Goal: Communication & Community: Answer question/provide support

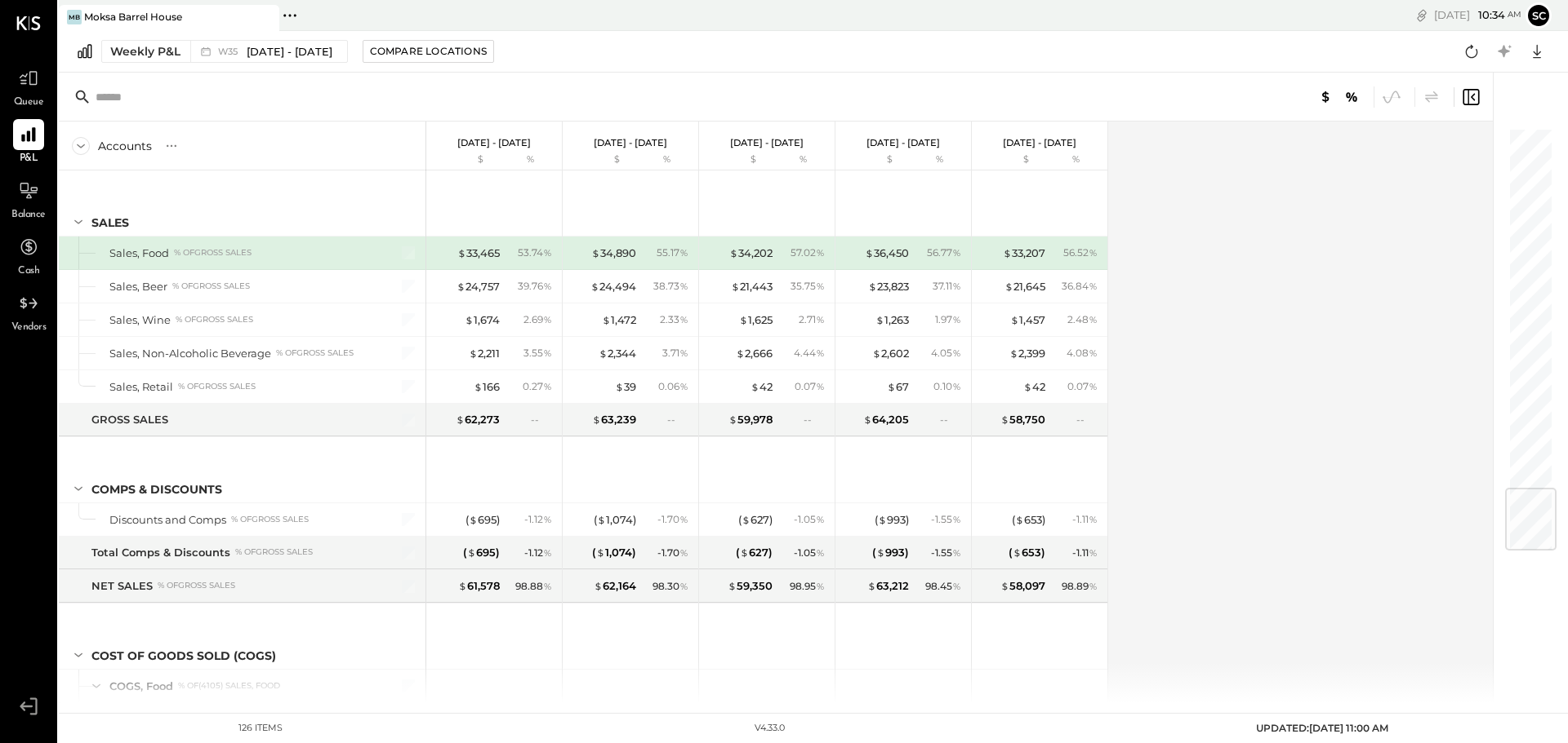
scroll to position [3050, 0]
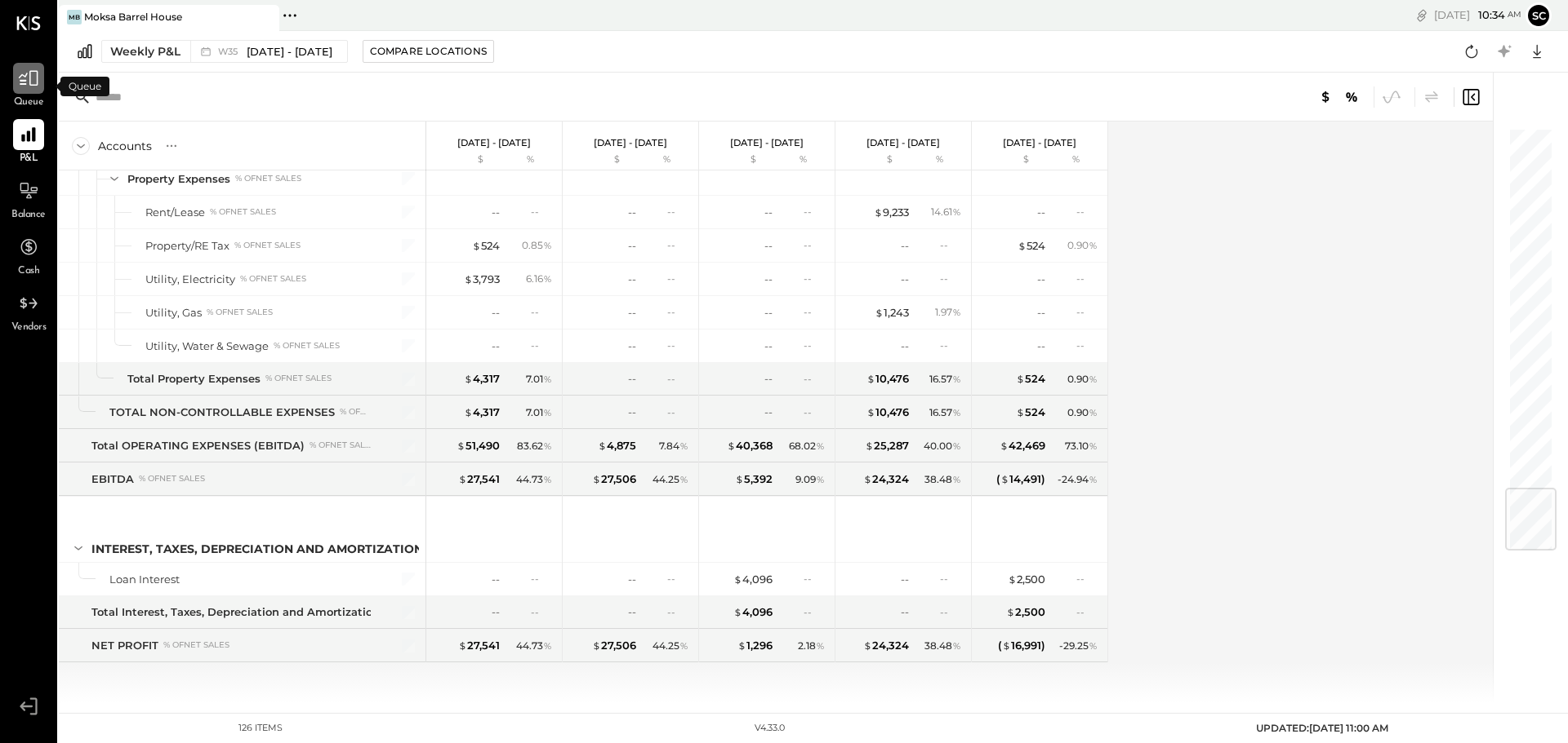
click at [31, 91] on div at bounding box center [28, 79] width 31 height 31
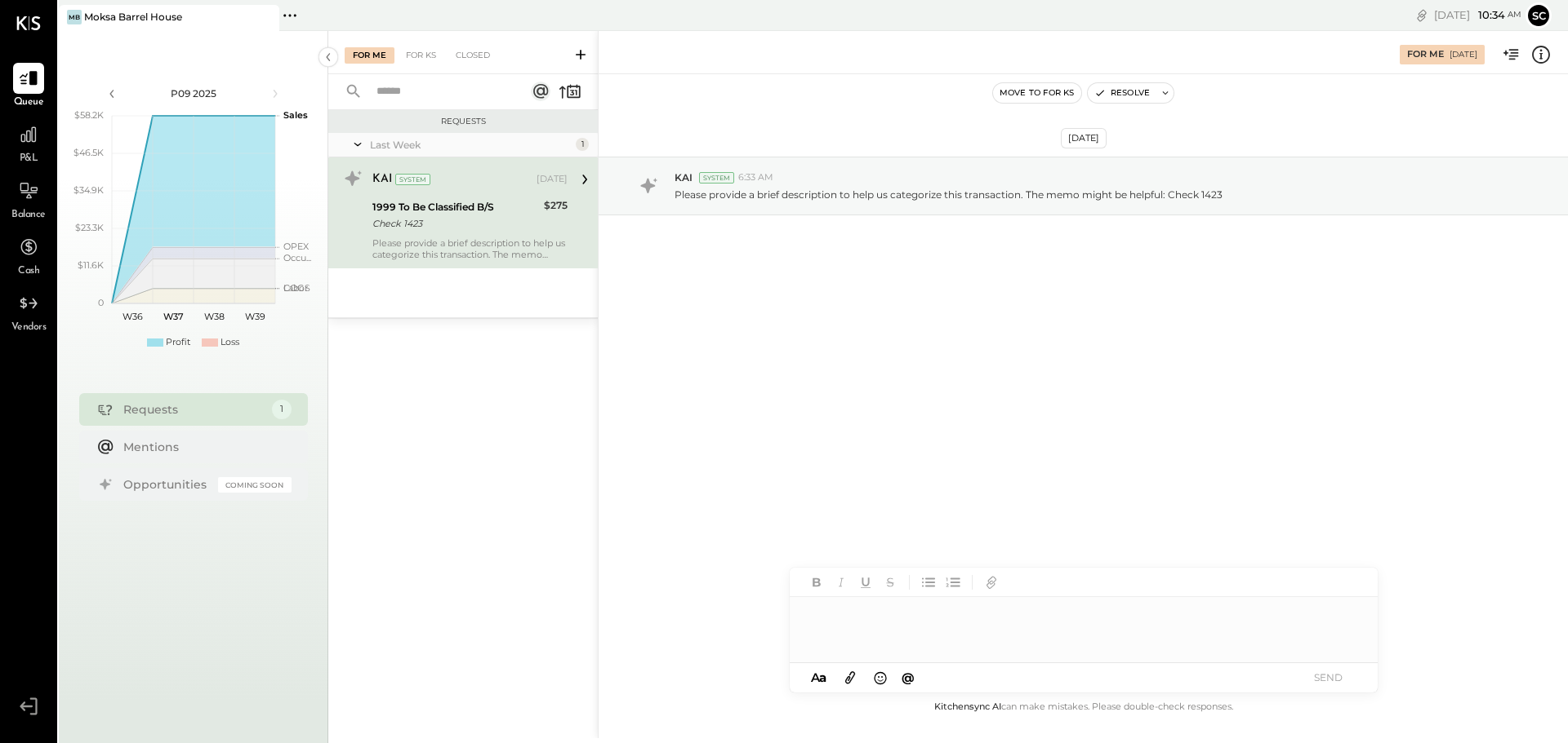
click at [450, 224] on div "Check 1423" at bounding box center [455, 224] width 167 height 16
drag, startPoint x: 819, startPoint y: 605, endPoint x: 895, endPoint y: 624, distance: 78.3
click at [821, 605] on div at bounding box center [1083, 630] width 588 height 66
click at [1330, 683] on button "SEND" at bounding box center [1329, 678] width 66 height 22
